Goal: Navigation & Orientation: Go to known website

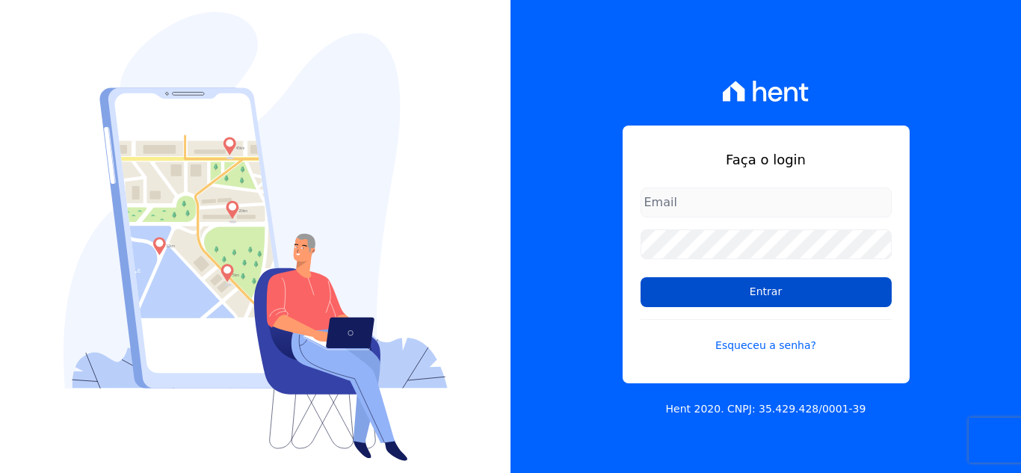
type input "[EMAIL_ADDRESS][DOMAIN_NAME]"
click at [714, 294] on input "Entrar" at bounding box center [765, 292] width 251 height 30
